Goal: Information Seeking & Learning: Learn about a topic

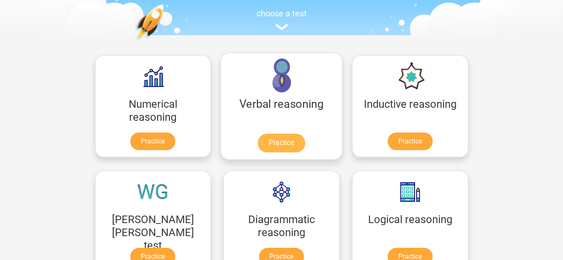
scroll to position [126, 0]
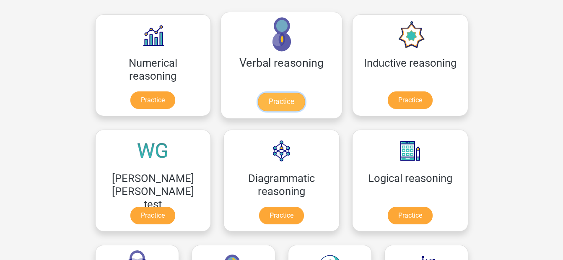
click at [258, 98] on link "Practice" at bounding box center [281, 102] width 47 height 18
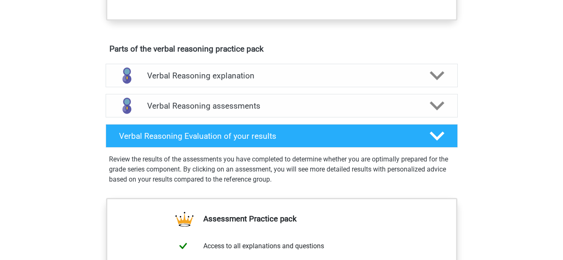
scroll to position [419, 0]
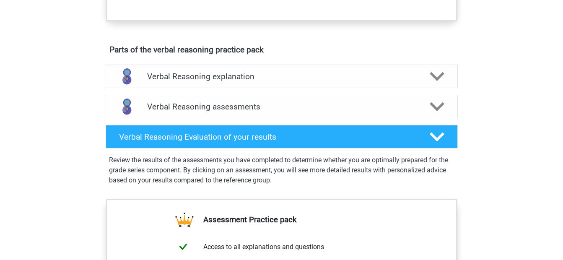
click at [237, 112] on h4 "Verbal Reasoning assessments" at bounding box center [281, 107] width 269 height 10
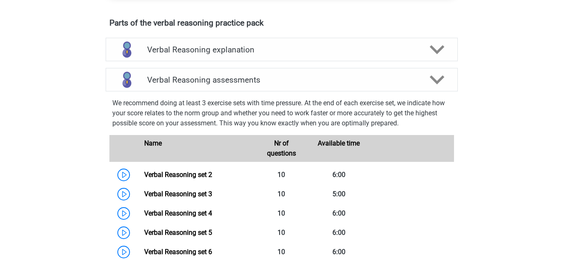
scroll to position [461, 0]
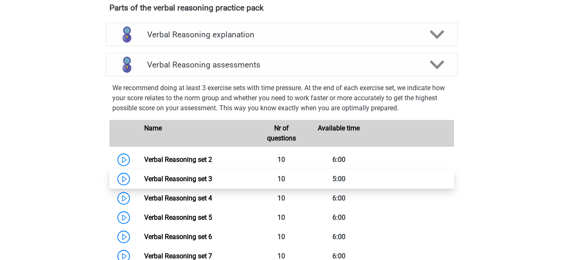
click at [166, 183] on link "Verbal Reasoning set 3" at bounding box center [178, 179] width 68 height 8
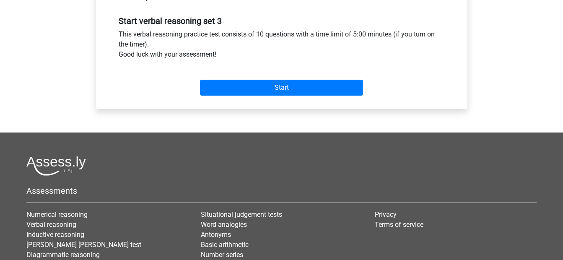
scroll to position [294, 0]
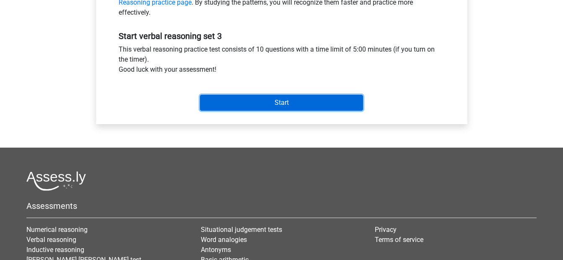
click at [231, 102] on input "Start" at bounding box center [281, 103] width 163 height 16
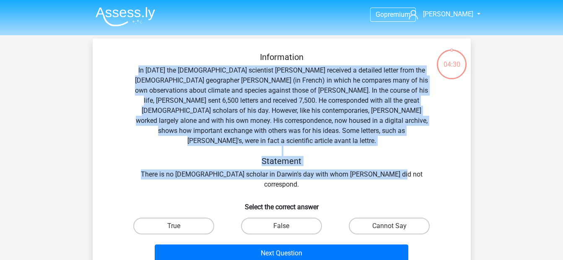
drag, startPoint x: 138, startPoint y: 72, endPoint x: 425, endPoint y: 164, distance: 302.2
click at [425, 164] on div "Information In [DATE] the [DEMOGRAPHIC_DATA] scientist [PERSON_NAME] received a…" at bounding box center [281, 121] width 351 height 138
copy div "In 1839 the English scientist Charles Darwin received a detailed letter from th…"
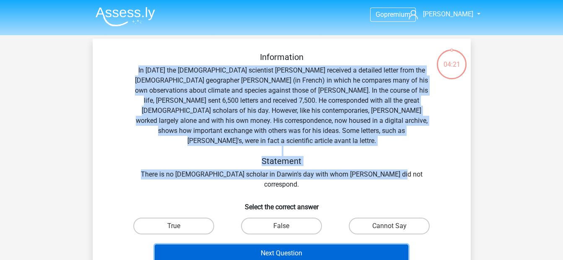
click at [302, 245] on button "Next Question" at bounding box center [282, 254] width 254 height 18
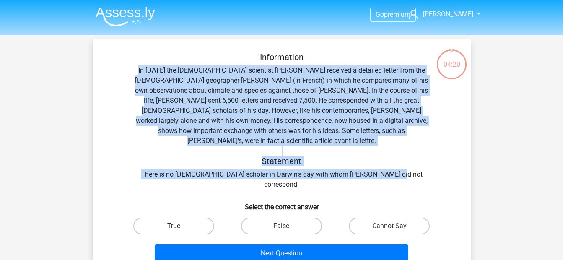
click at [180, 218] on label "True" at bounding box center [173, 226] width 81 height 17
click at [179, 226] on input "True" at bounding box center [176, 228] width 5 height 5
radio input "true"
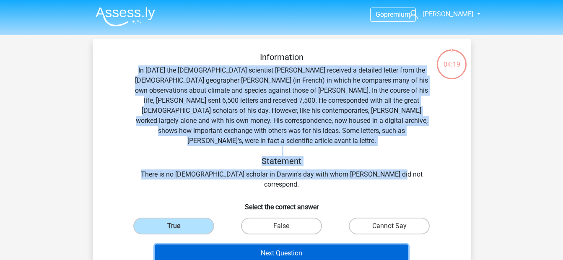
click at [269, 245] on button "Next Question" at bounding box center [282, 254] width 254 height 18
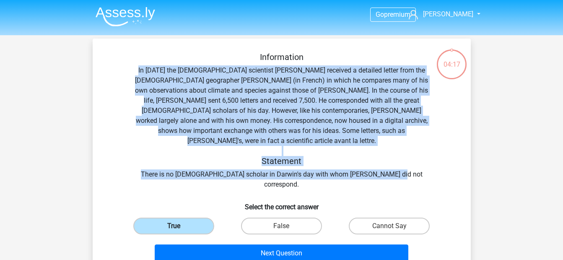
click at [188, 218] on label "True" at bounding box center [173, 226] width 81 height 17
click at [179, 226] on input "True" at bounding box center [176, 228] width 5 height 5
click at [185, 218] on label "True" at bounding box center [173, 226] width 81 height 17
click at [179, 226] on input "True" at bounding box center [176, 228] width 5 height 5
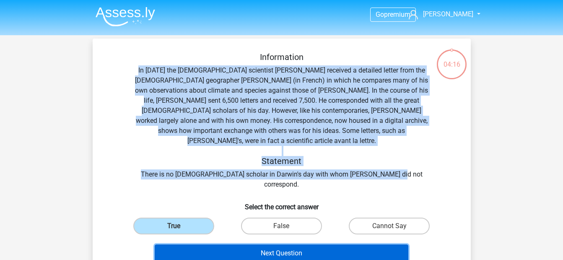
click at [251, 245] on button "Next Question" at bounding box center [282, 254] width 254 height 18
